Goal: Information Seeking & Learning: Learn about a topic

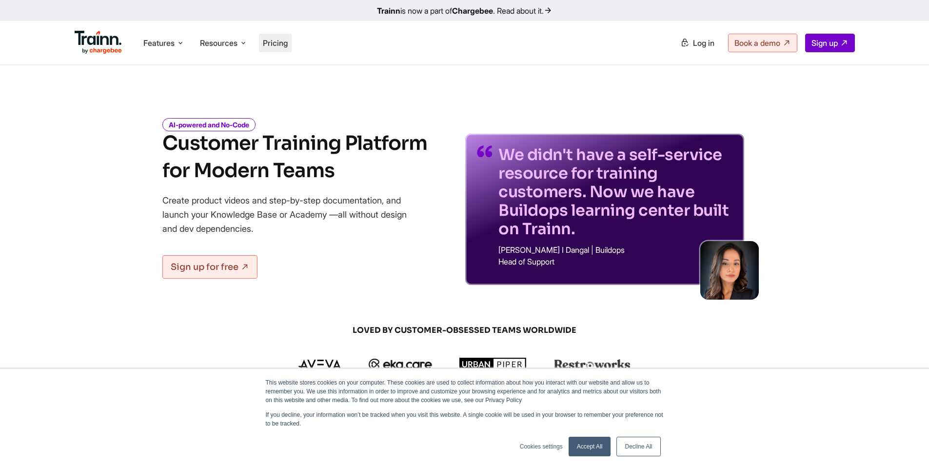
click at [270, 42] on span "Pricing" at bounding box center [275, 43] width 25 height 10
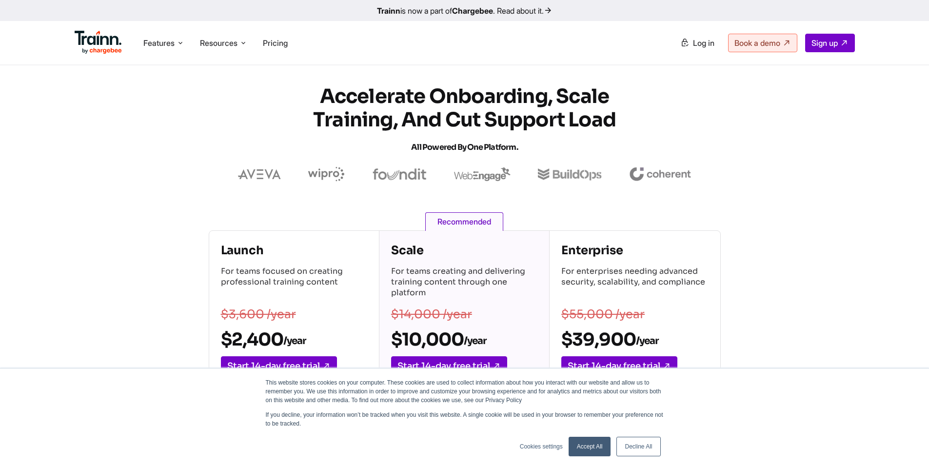
click at [588, 441] on link "Accept All" at bounding box center [590, 446] width 42 height 20
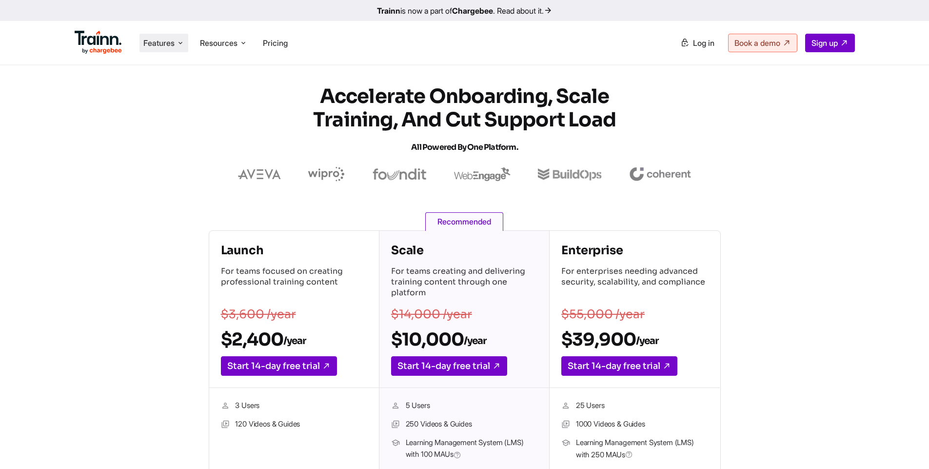
click at [178, 38] on icon at bounding box center [181, 43] width 8 height 10
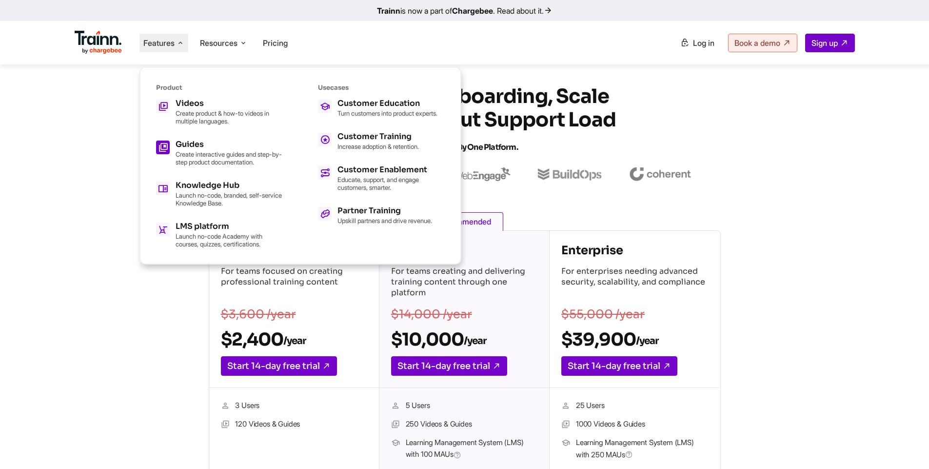
click at [191, 148] on h5 "Guides" at bounding box center [229, 144] width 107 height 8
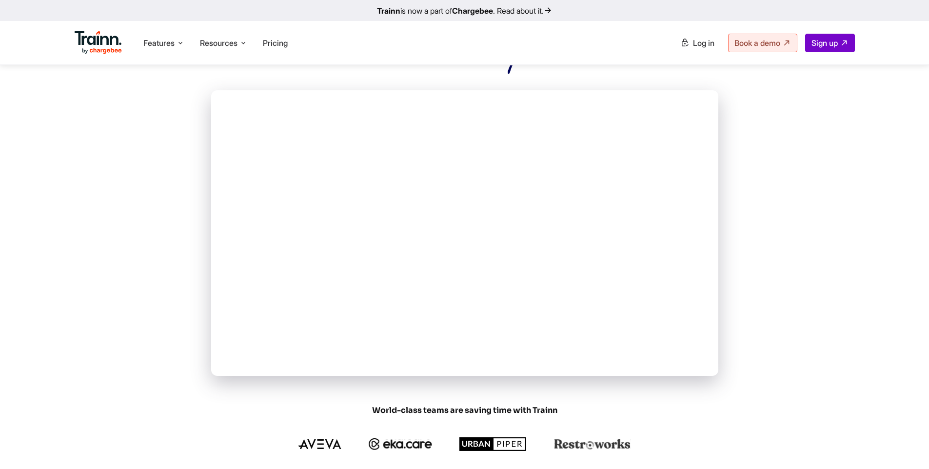
scroll to position [262, 0]
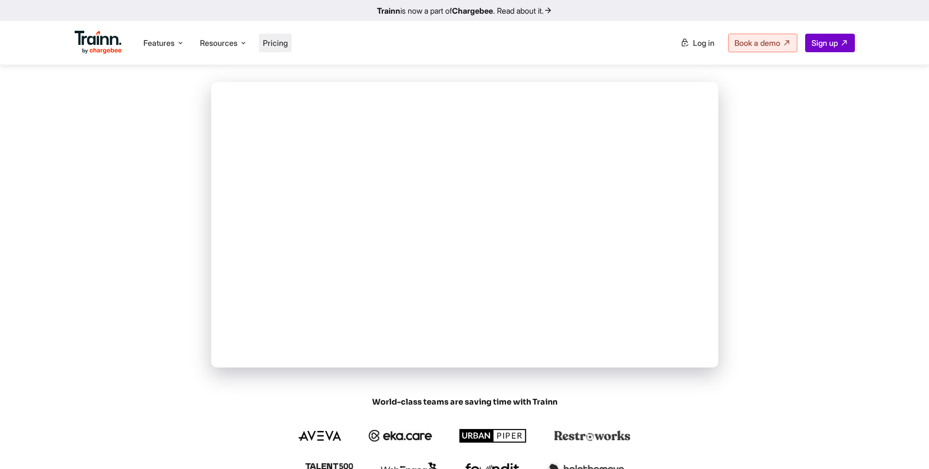
click at [272, 47] on span "Pricing" at bounding box center [275, 43] width 25 height 10
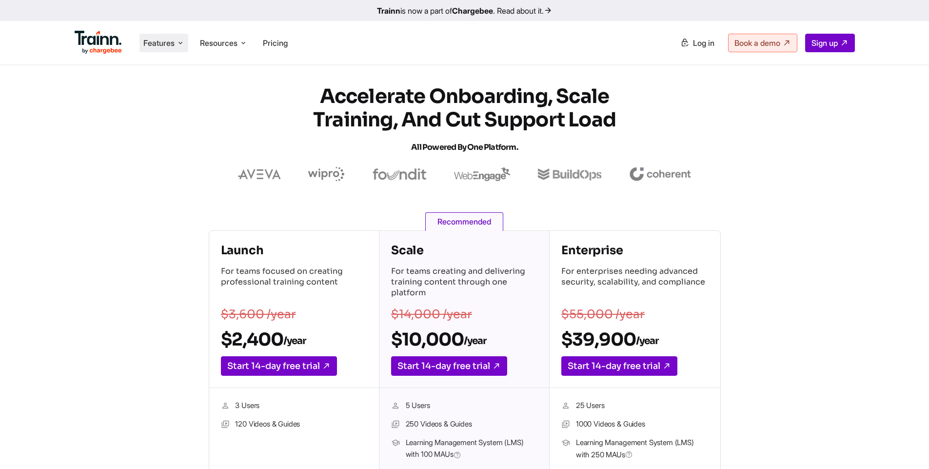
click at [154, 50] on li "Features Product Videos Create product & how-to videos in multiple languages. G…" at bounding box center [163, 43] width 49 height 19
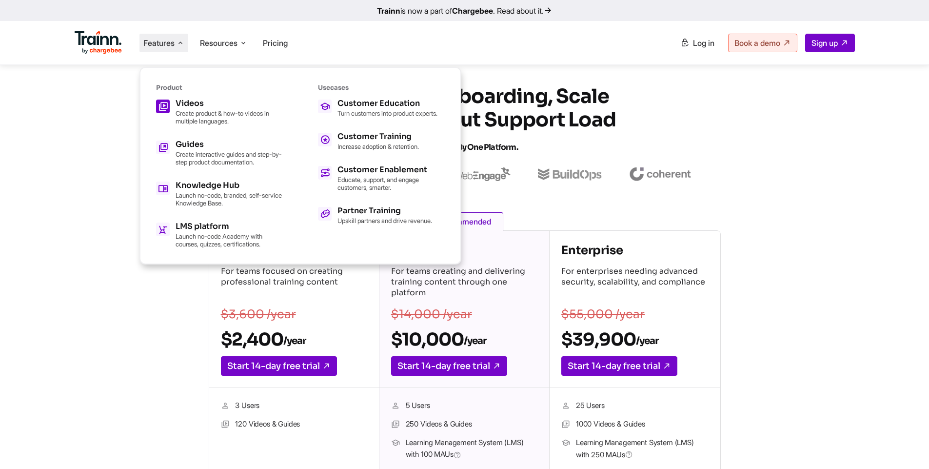
click at [178, 106] on h5 "Videos" at bounding box center [229, 103] width 107 height 8
